Goal: Transaction & Acquisition: Purchase product/service

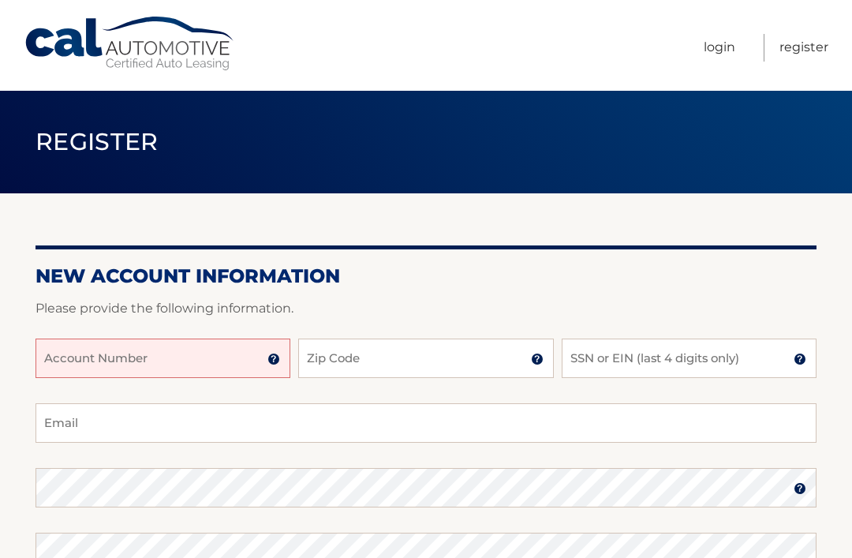
click at [181, 356] on input "Account Number" at bounding box center [163, 357] width 255 height 39
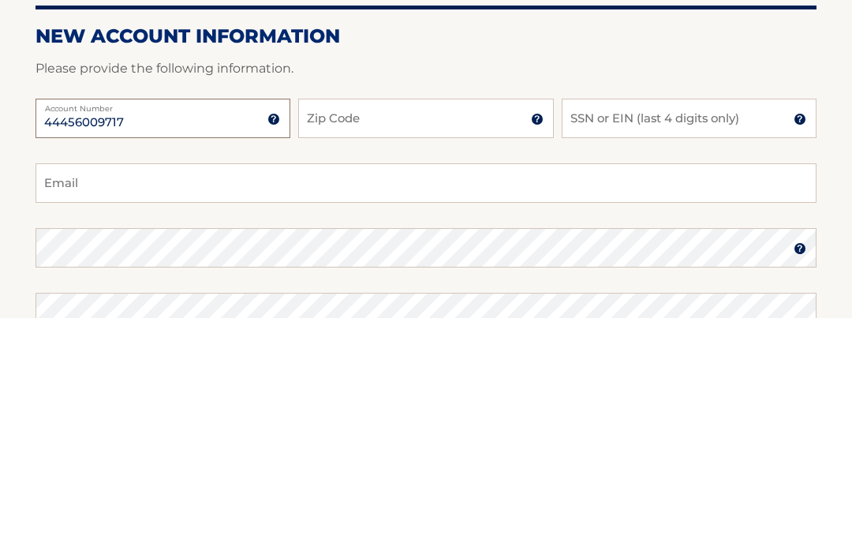
type input "44456009717"
click at [402, 338] on input "Zip Code" at bounding box center [425, 357] width 255 height 39
type input "33908"
click at [693, 338] on input "SSN or EIN (last 4 digits only)" at bounding box center [689, 357] width 255 height 39
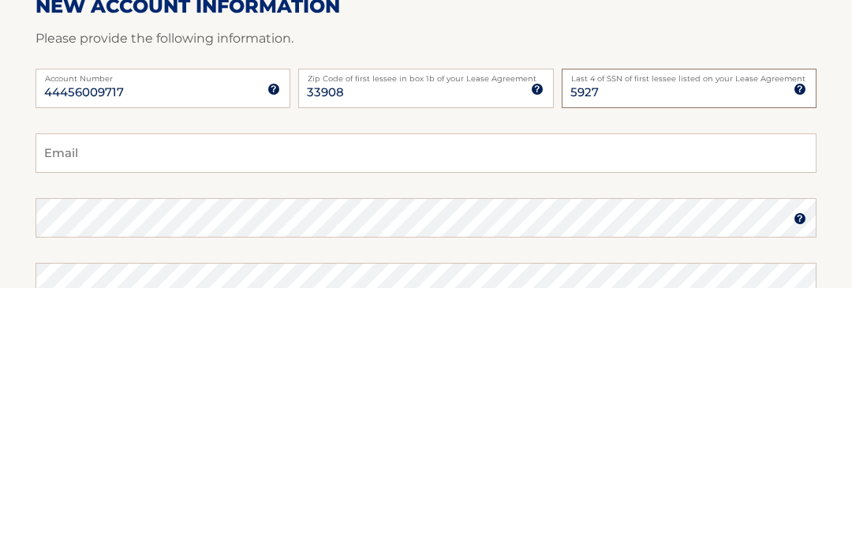
type input "5927"
click at [133, 403] on input "Email" at bounding box center [426, 422] width 781 height 39
type input "l"
type input "Li68liama@msn.com"
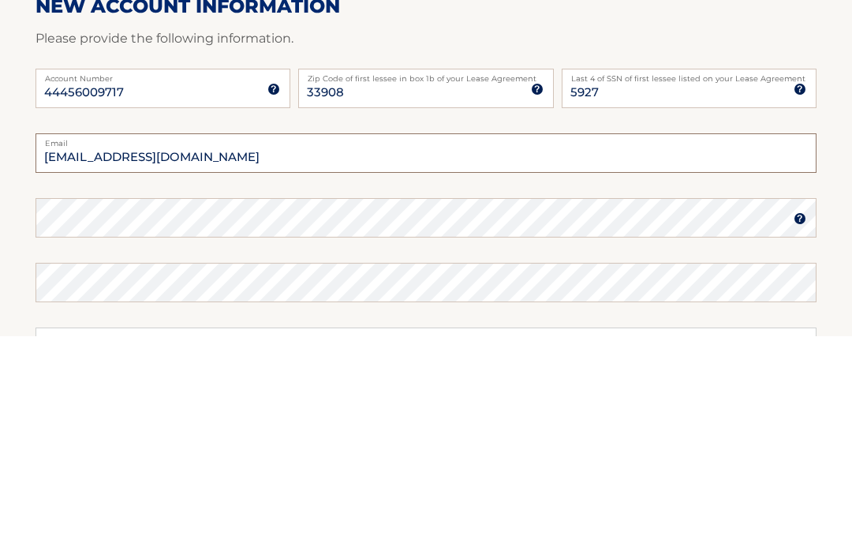
click at [211, 356] on input "Li68liama@msn.com" at bounding box center [426, 375] width 781 height 39
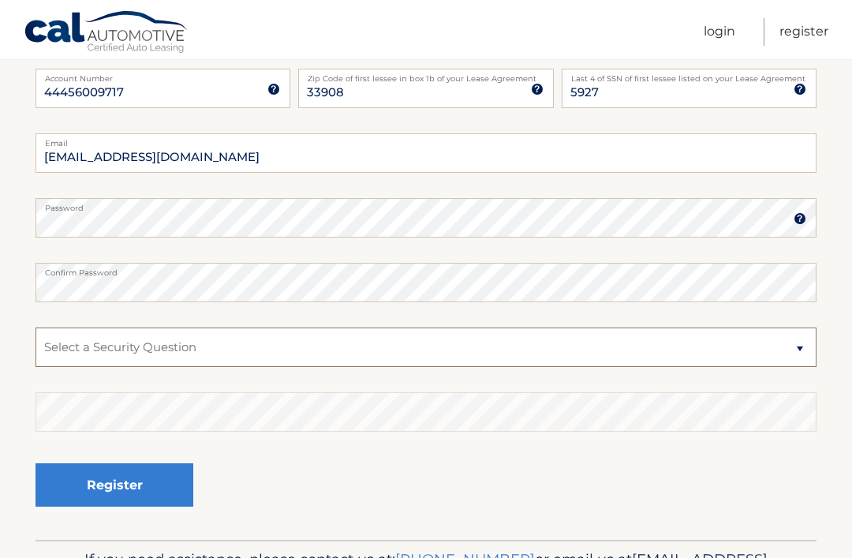
click at [801, 343] on select "Select a Security Question What was the name of your elementary school? What is…" at bounding box center [426, 346] width 781 height 39
select select "2"
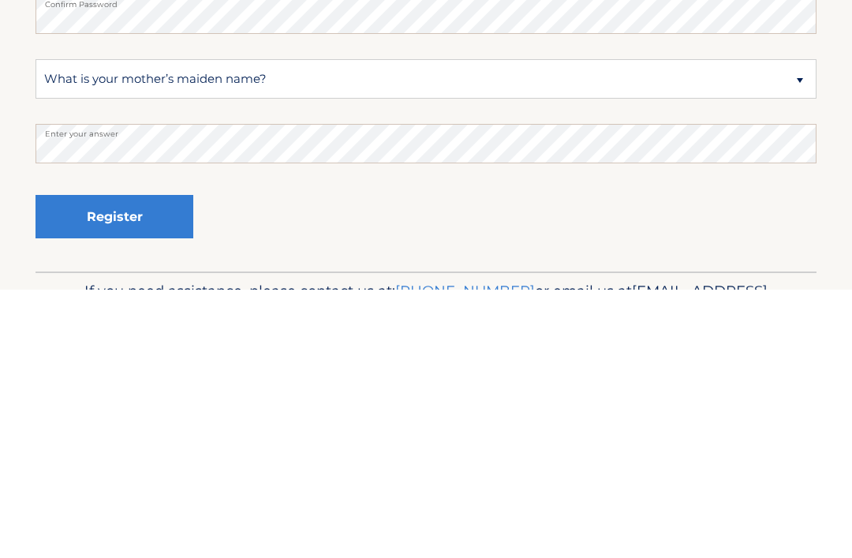
click at [121, 463] on button "Register" at bounding box center [115, 484] width 158 height 43
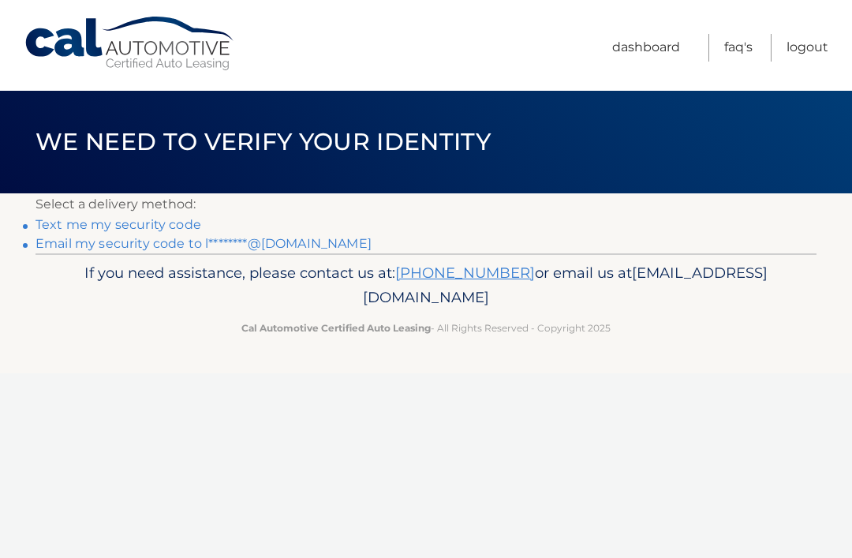
click at [135, 225] on link "Text me my security code" at bounding box center [119, 224] width 166 height 15
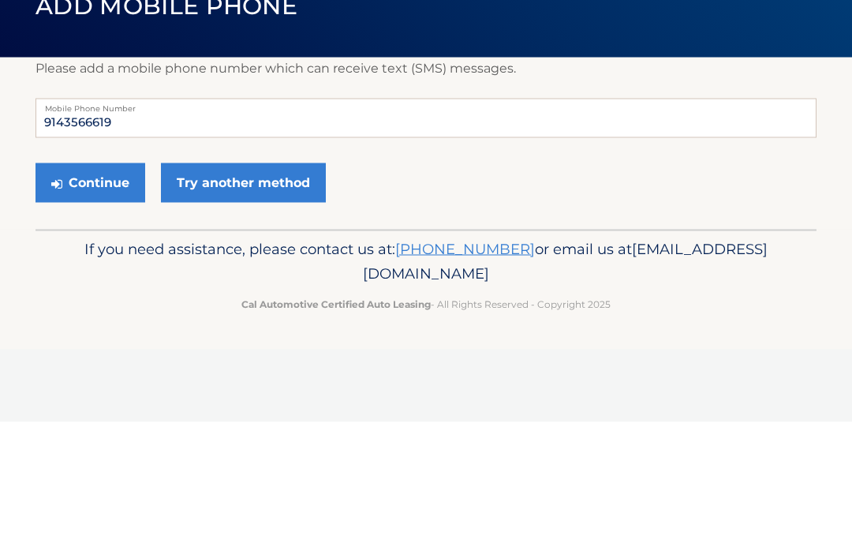
click at [114, 299] on button "Continue" at bounding box center [91, 318] width 110 height 39
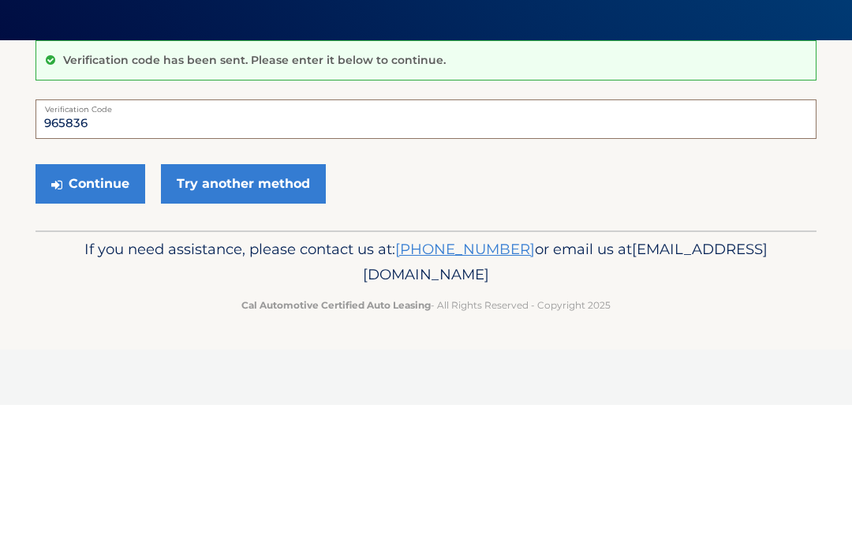
type input "965836"
click at [98, 317] on button "Continue" at bounding box center [91, 336] width 110 height 39
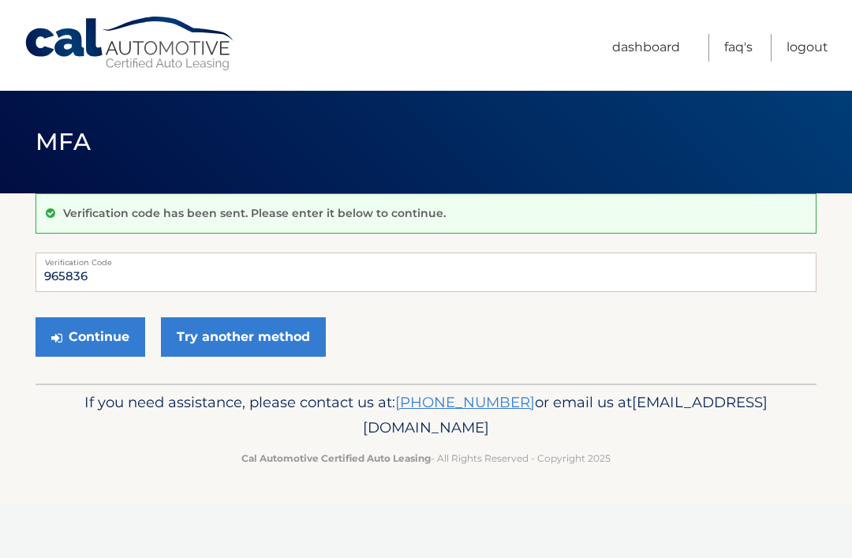
click at [109, 335] on button "Continue" at bounding box center [91, 336] width 110 height 39
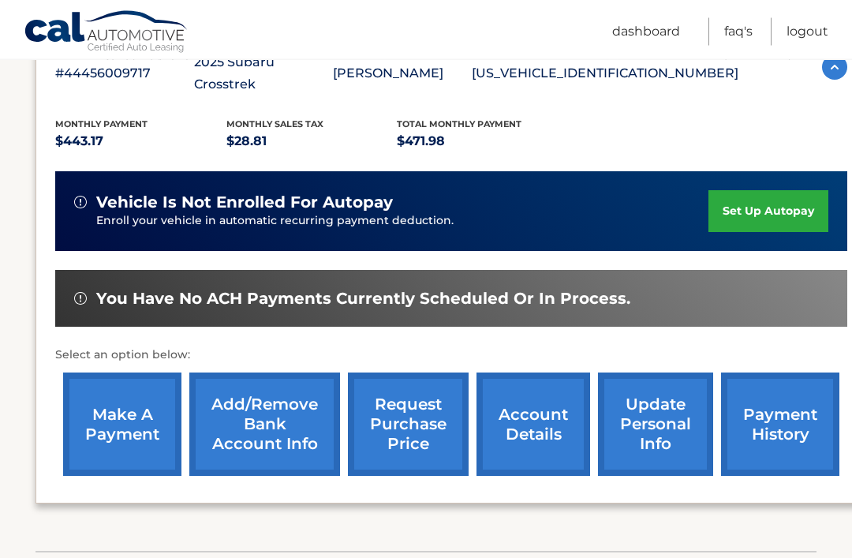
scroll to position [309, 0]
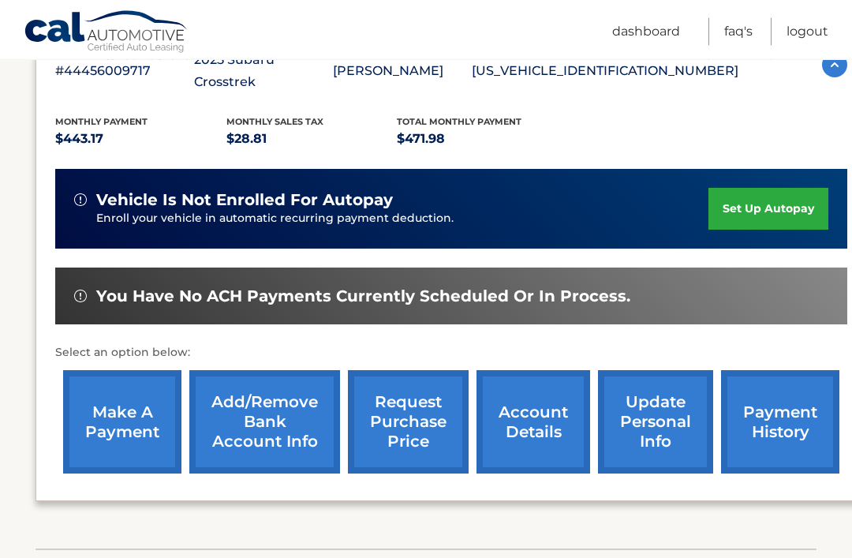
click at [124, 395] on link "make a payment" at bounding box center [122, 422] width 118 height 103
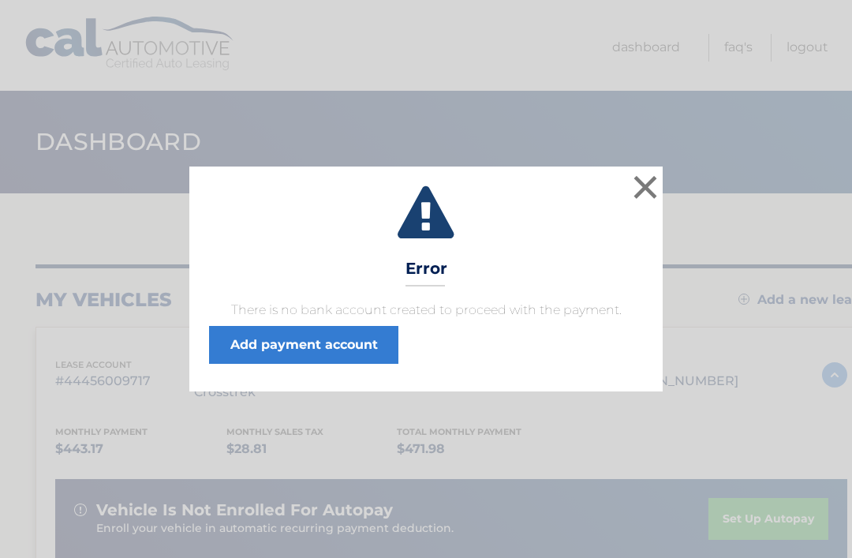
click at [323, 338] on link "Add payment account" at bounding box center [303, 345] width 189 height 38
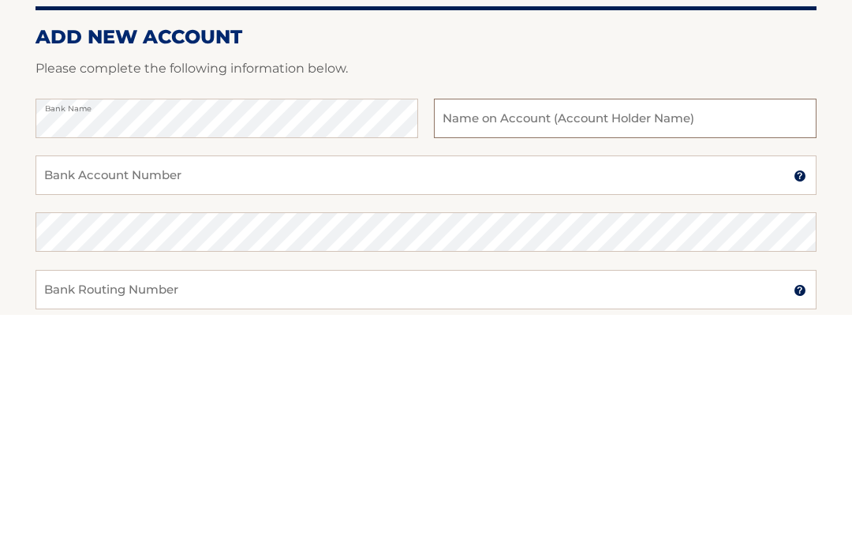
click at [615, 342] on input "text" at bounding box center [625, 361] width 383 height 39
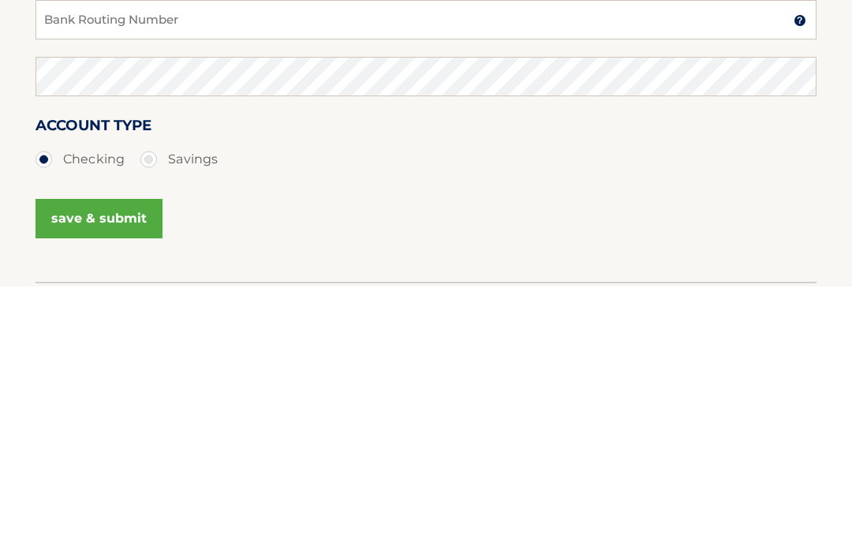
scroll to position [243, 0]
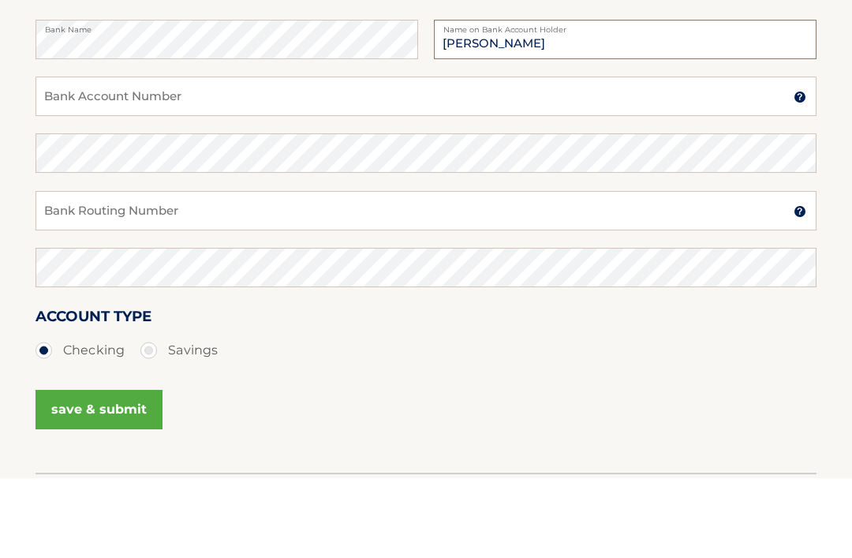
type input "Lilia M Dadalto"
click at [141, 156] on input "Bank Account Number" at bounding box center [426, 175] width 781 height 39
type input "1010029947560"
click at [170, 271] on input "Bank Routing Number" at bounding box center [426, 290] width 781 height 39
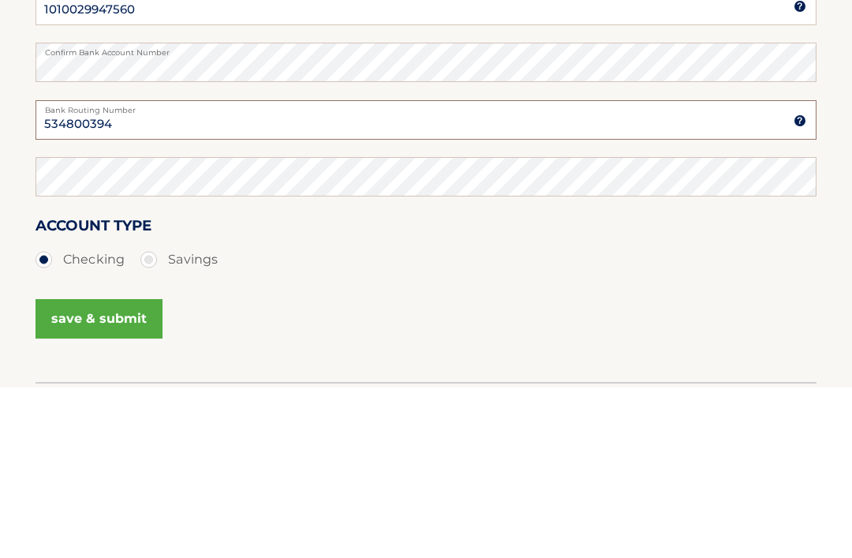
type input "534800394"
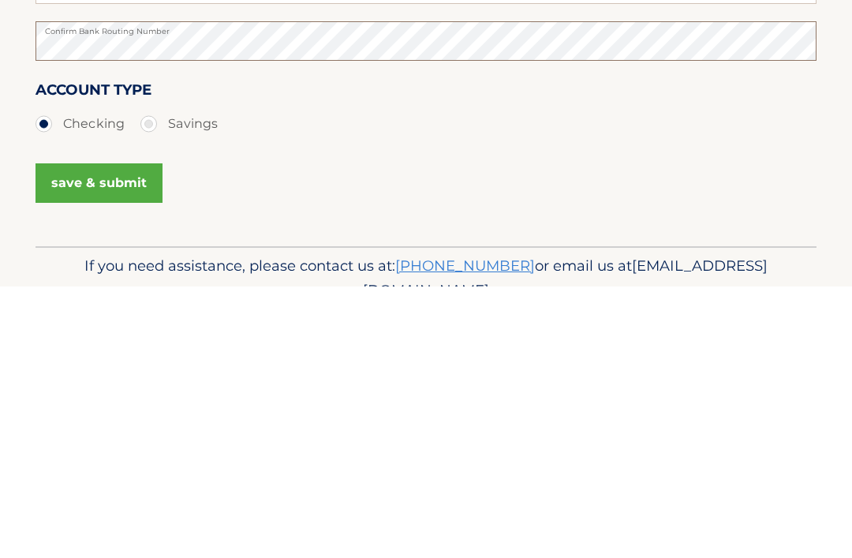
scroll to position [280, 0]
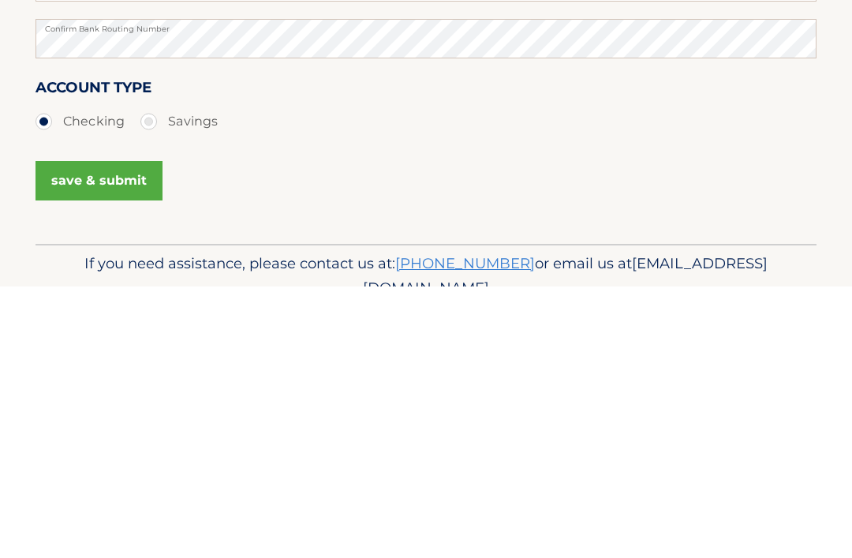
click at [100, 432] on button "save & submit" at bounding box center [99, 451] width 127 height 39
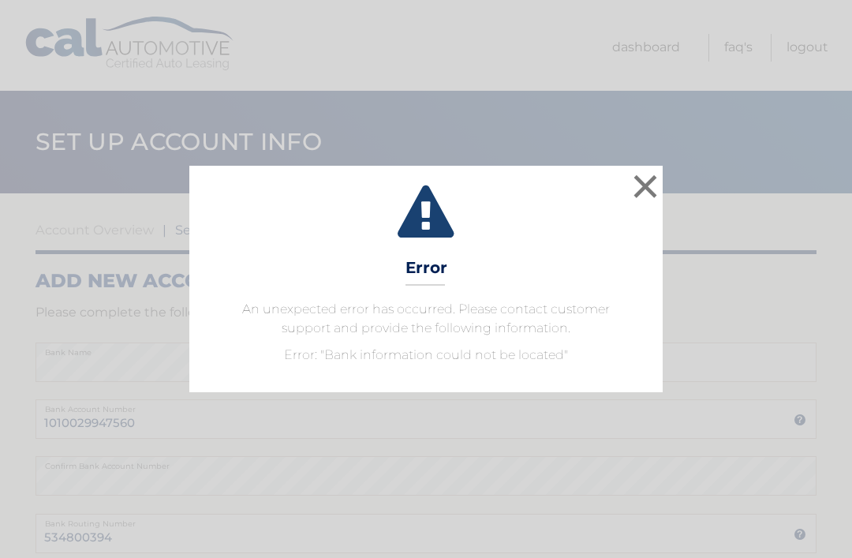
click at [650, 186] on button "×" at bounding box center [646, 186] width 32 height 32
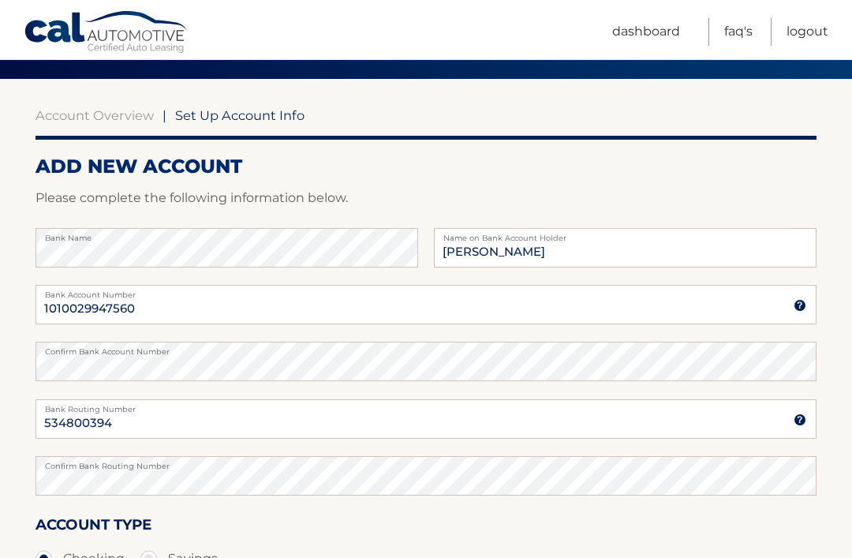
scroll to position [114, 0]
click at [159, 418] on input "534800394" at bounding box center [426, 419] width 781 height 39
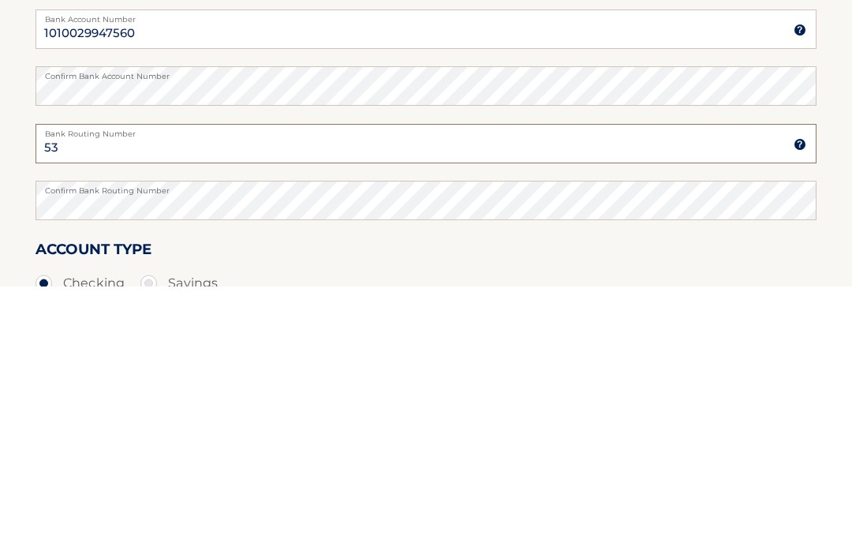
type input "5"
click at [142, 395] on input "Bank Routing Number" at bounding box center [426, 414] width 781 height 39
type input "026012881"
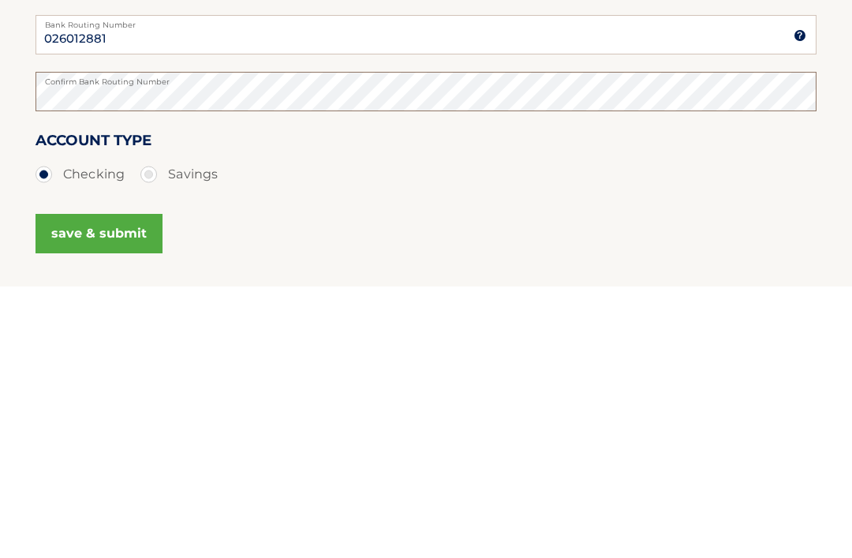
scroll to position [242, 0]
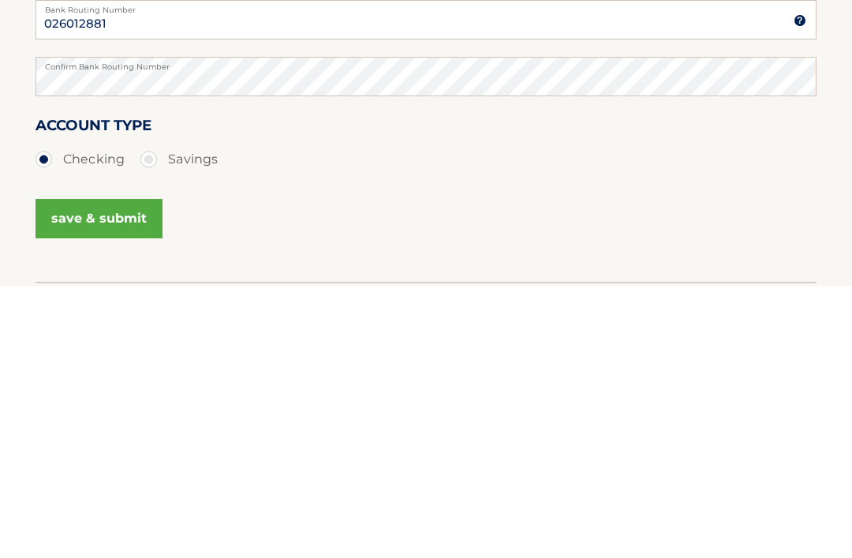
click at [115, 470] on button "save & submit" at bounding box center [99, 489] width 127 height 39
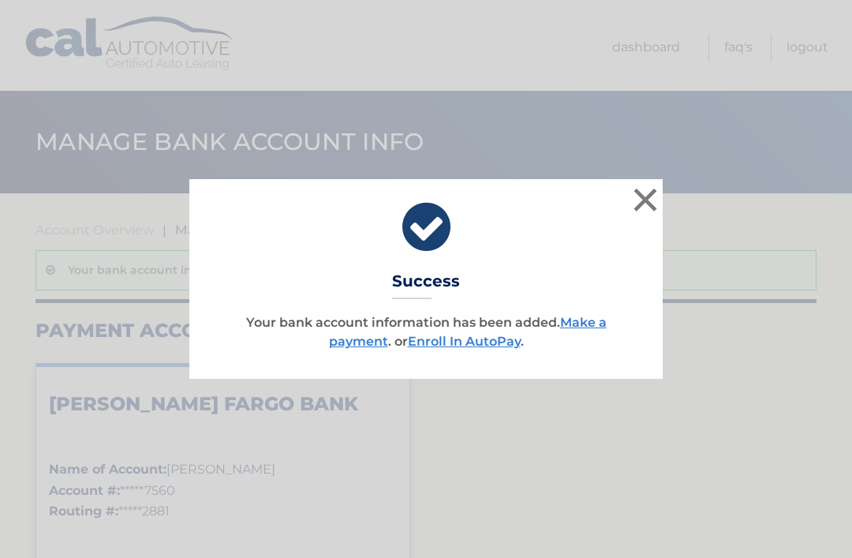
click at [647, 199] on button "×" at bounding box center [646, 200] width 32 height 32
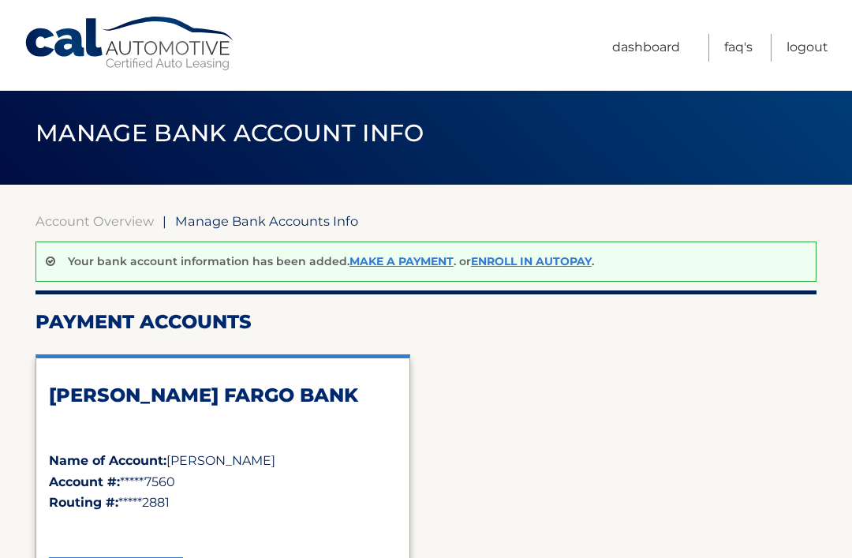
scroll to position [9, 0]
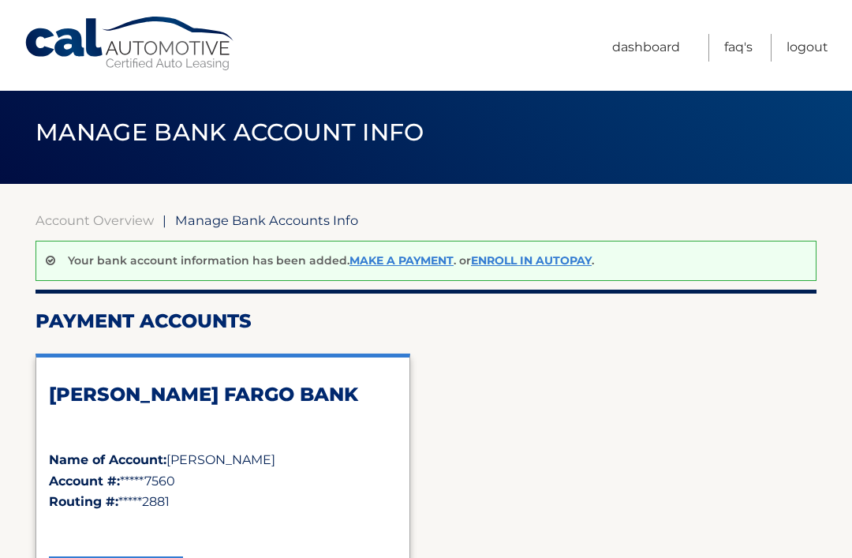
click at [385, 260] on link "Make a payment" at bounding box center [402, 260] width 104 height 14
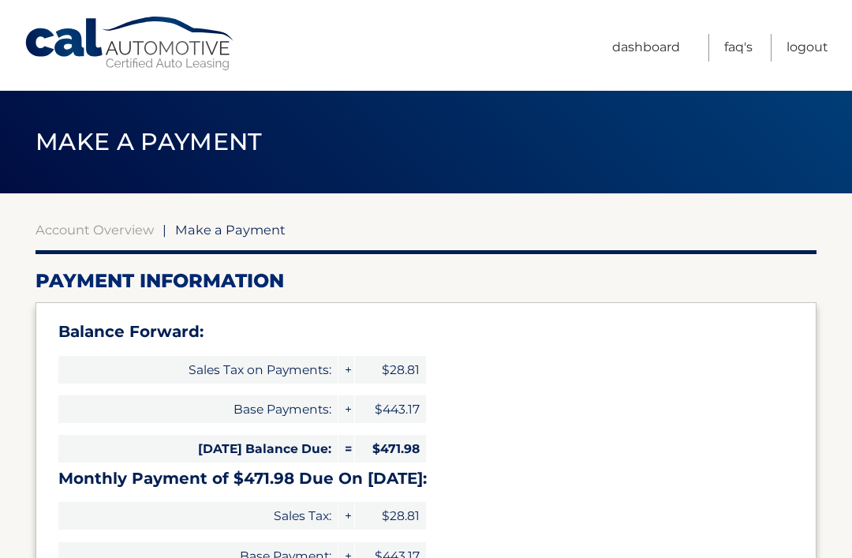
select select "N2E0MGM2YTYtMThlMi00NGUyLTk0YWMtNTlmMDU4MTkyZTBl"
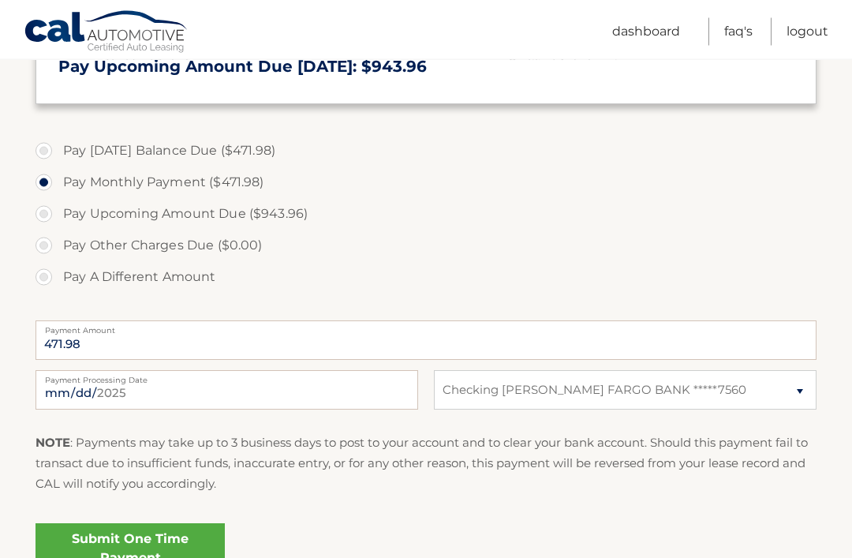
scroll to position [518, 0]
click at [160, 543] on link "Submit One Time Payment" at bounding box center [130, 548] width 189 height 50
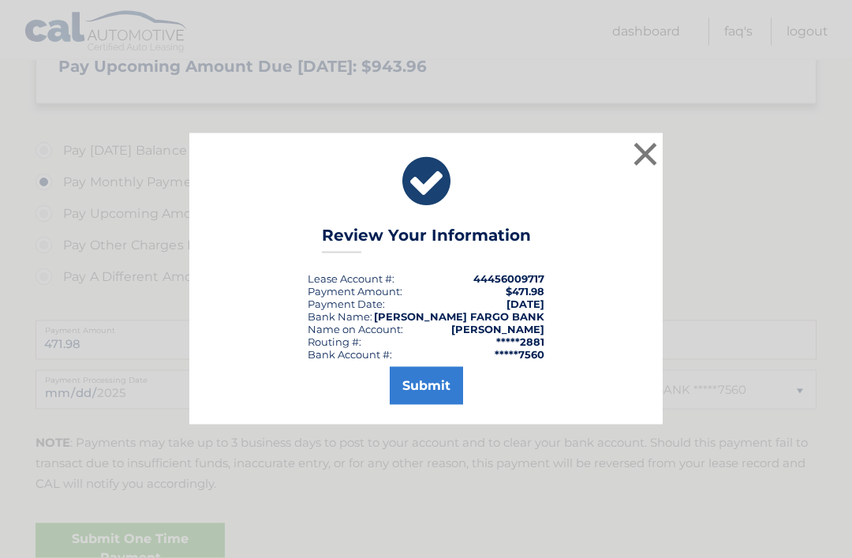
scroll to position [519, 0]
click at [432, 405] on button "Submit" at bounding box center [426, 386] width 73 height 38
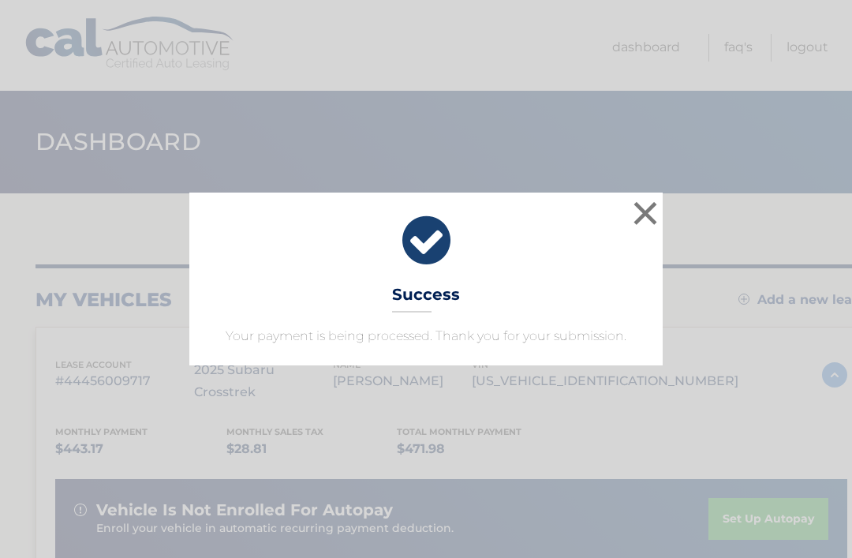
click at [649, 205] on button "×" at bounding box center [646, 213] width 32 height 32
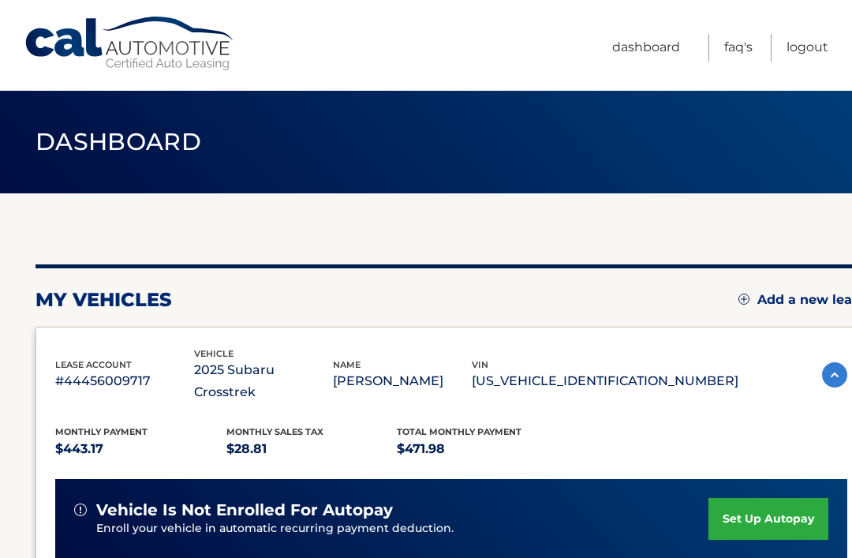
click at [822, 42] on link "Logout" at bounding box center [808, 48] width 42 height 28
